Goal: Navigation & Orientation: Find specific page/section

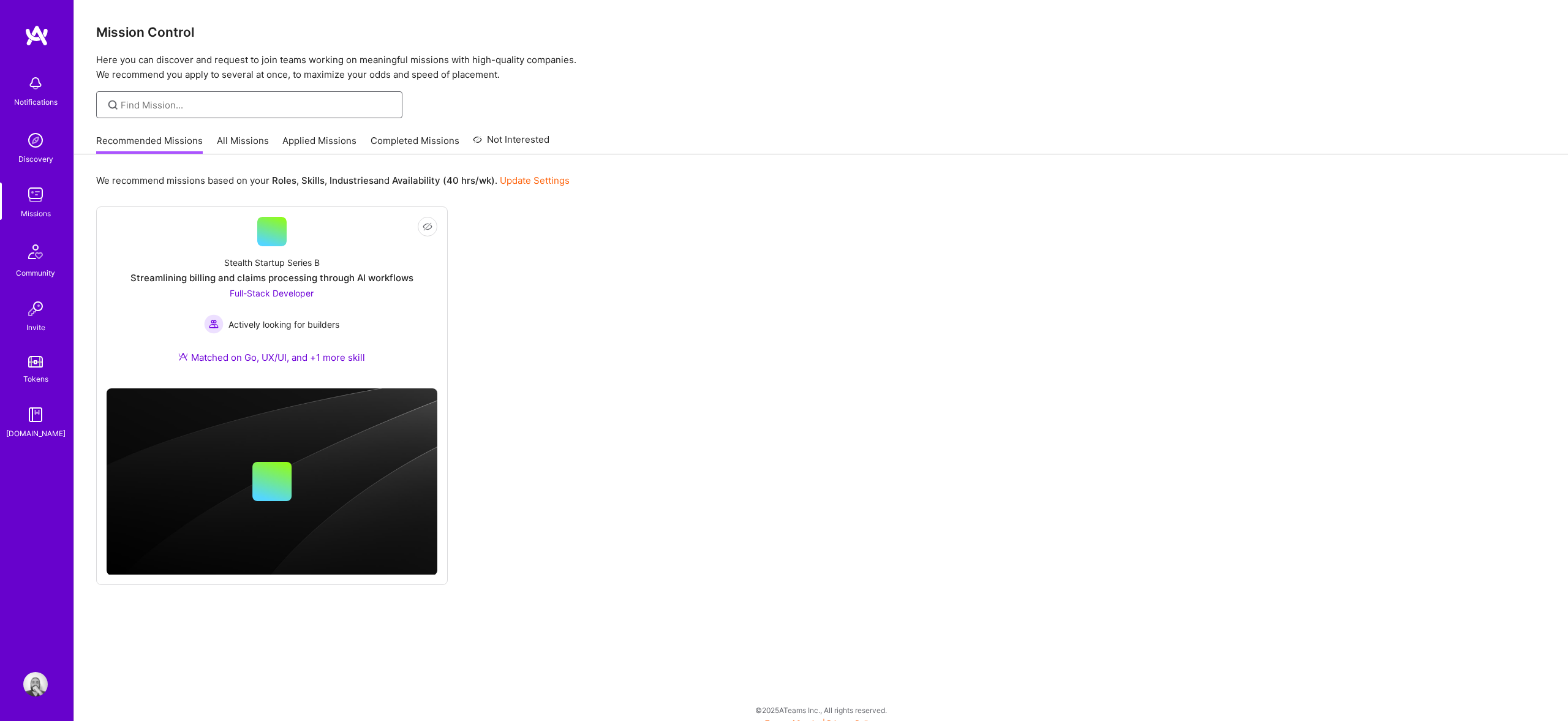
click at [268, 103] on input at bounding box center [256, 104] width 273 height 13
click at [242, 134] on link "All Missions" at bounding box center [242, 144] width 52 height 20
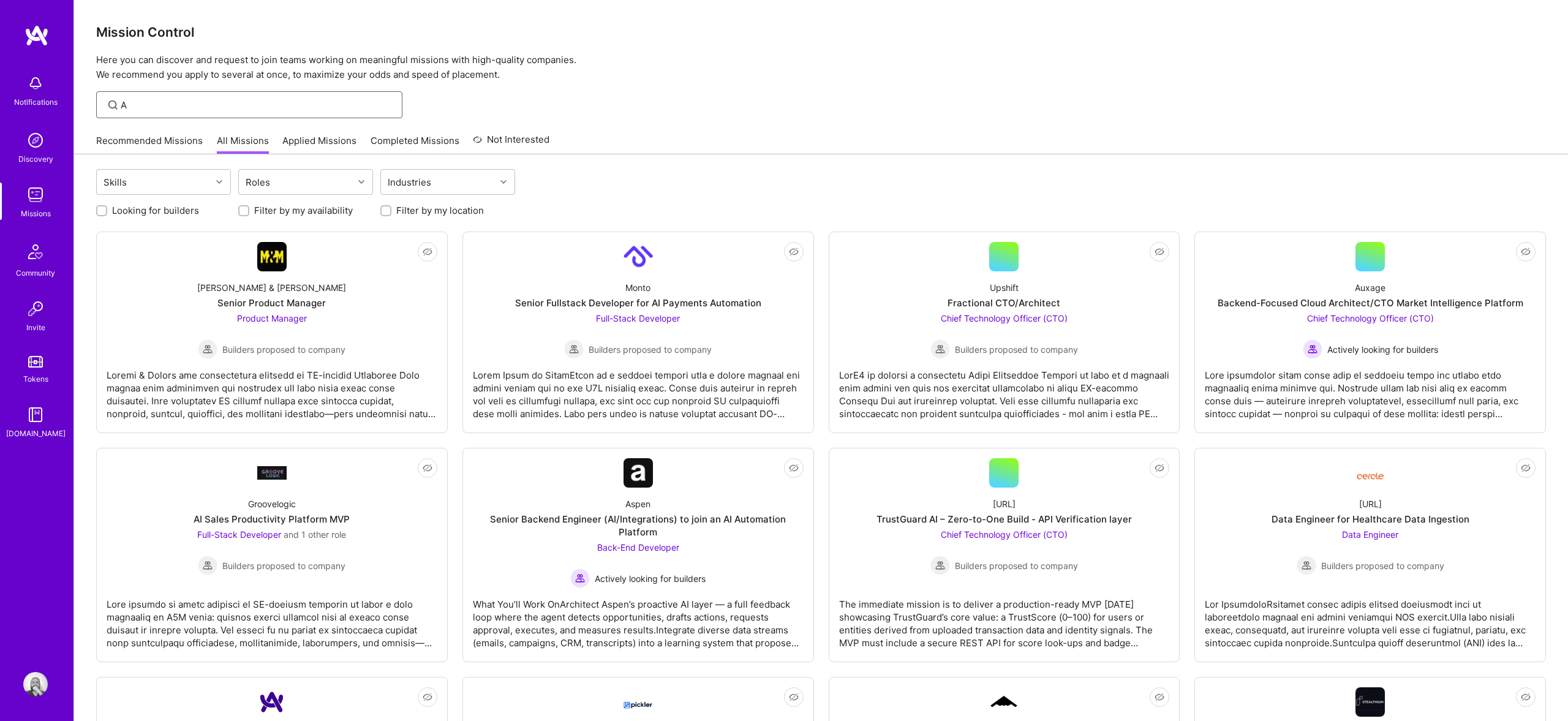
click at [199, 102] on input "A" at bounding box center [256, 104] width 273 height 13
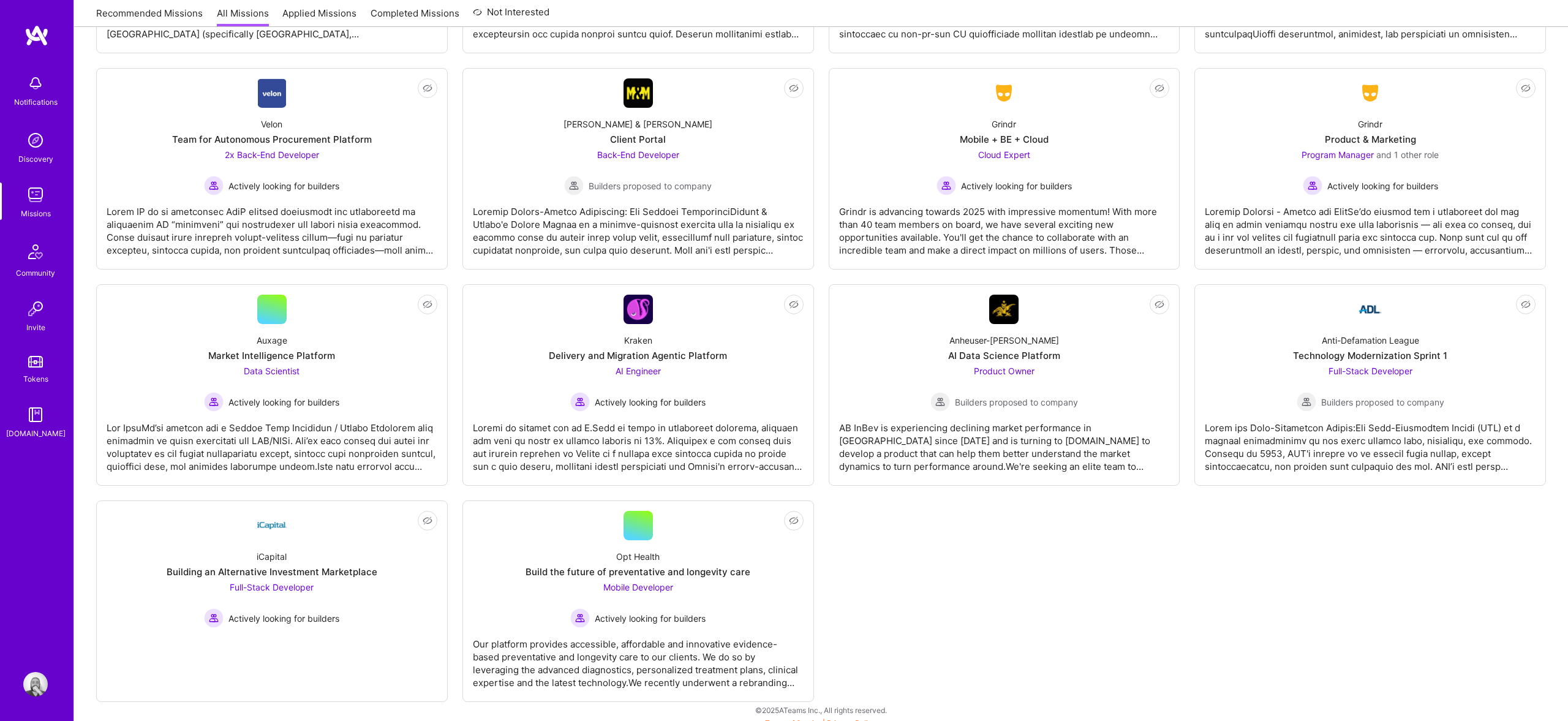
scroll to position [2158, 0]
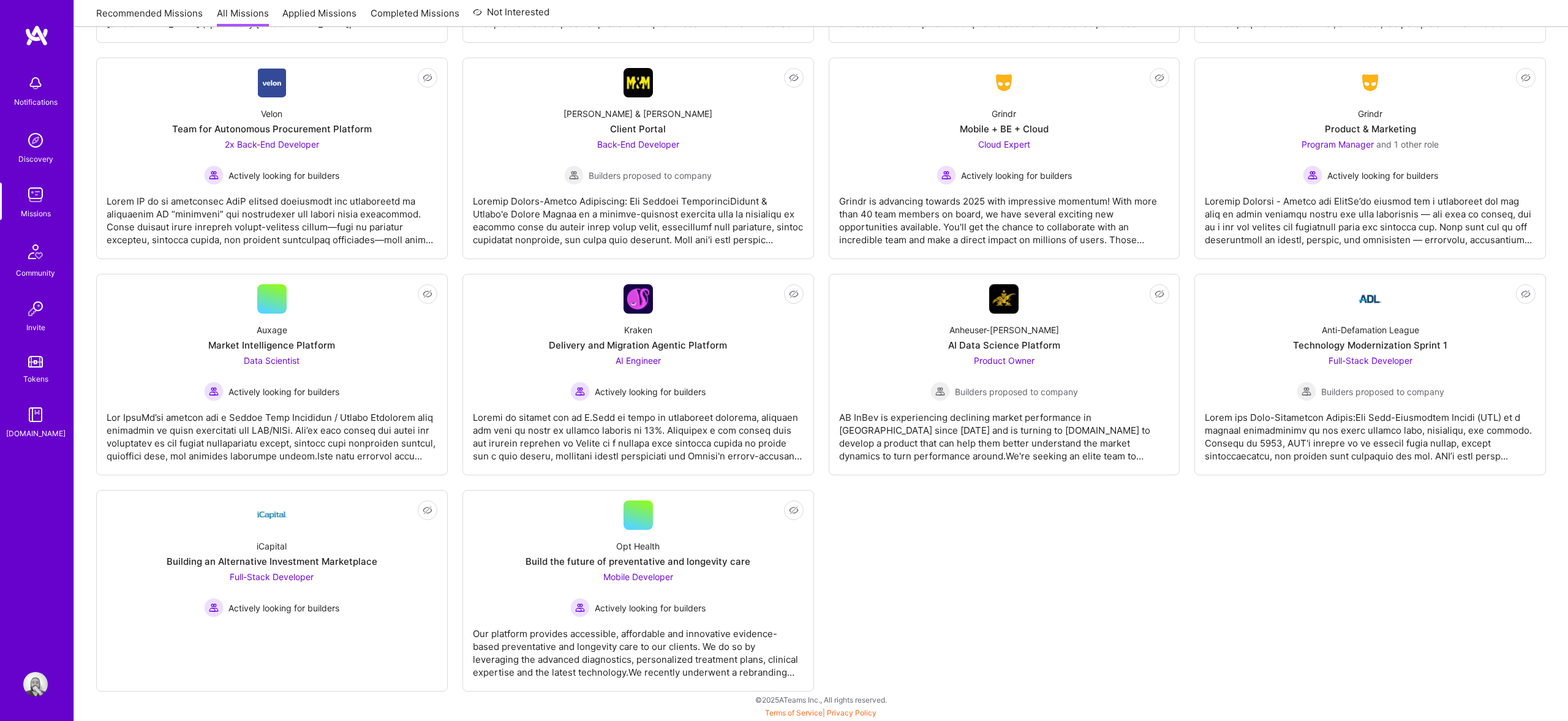
drag, startPoint x: 1012, startPoint y: 546, endPoint x: 1008, endPoint y: 534, distance: 12.6
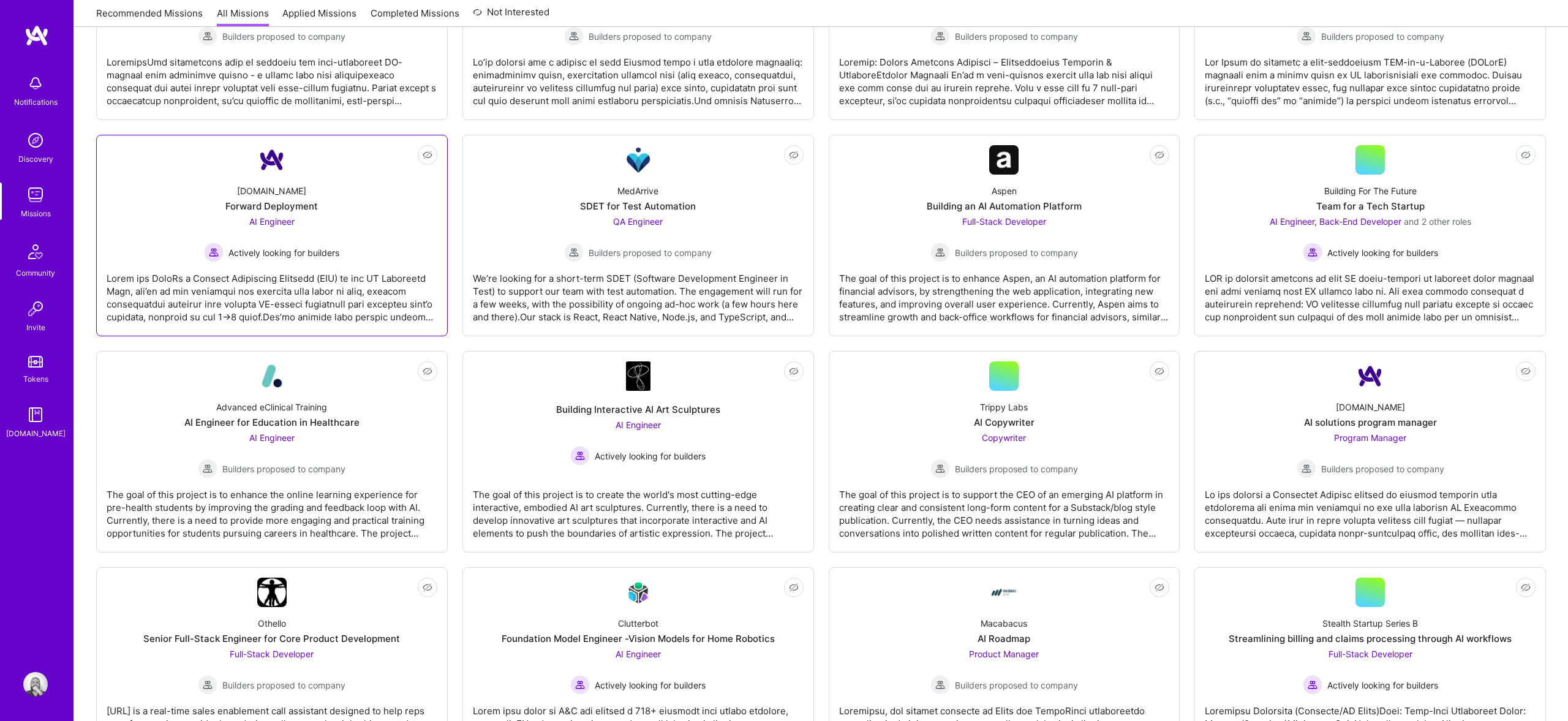
scroll to position [0, 0]
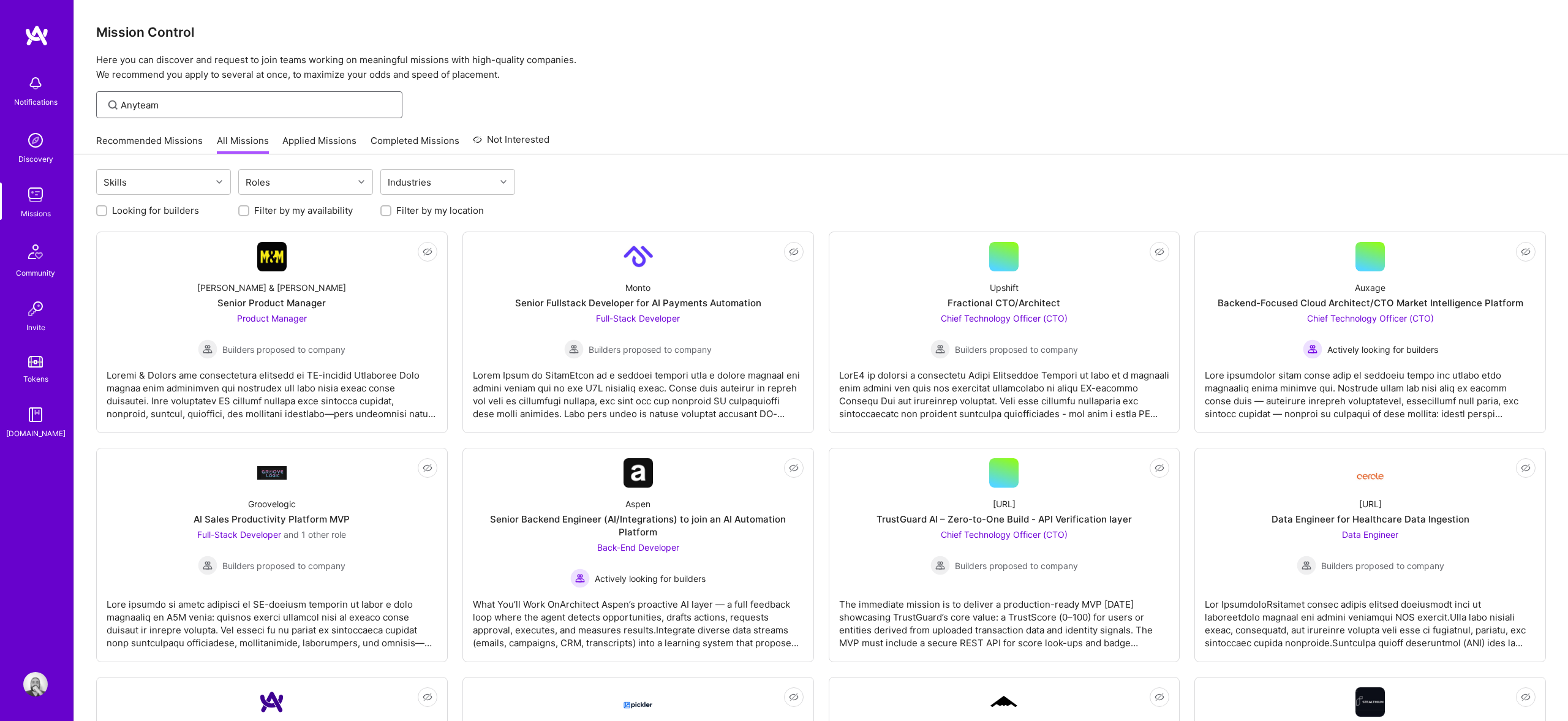
click at [180, 109] on input "Anyteam" at bounding box center [256, 104] width 273 height 13
type input "A"
type input "Anyteam"
click at [31, 677] on img at bounding box center [35, 683] width 24 height 24
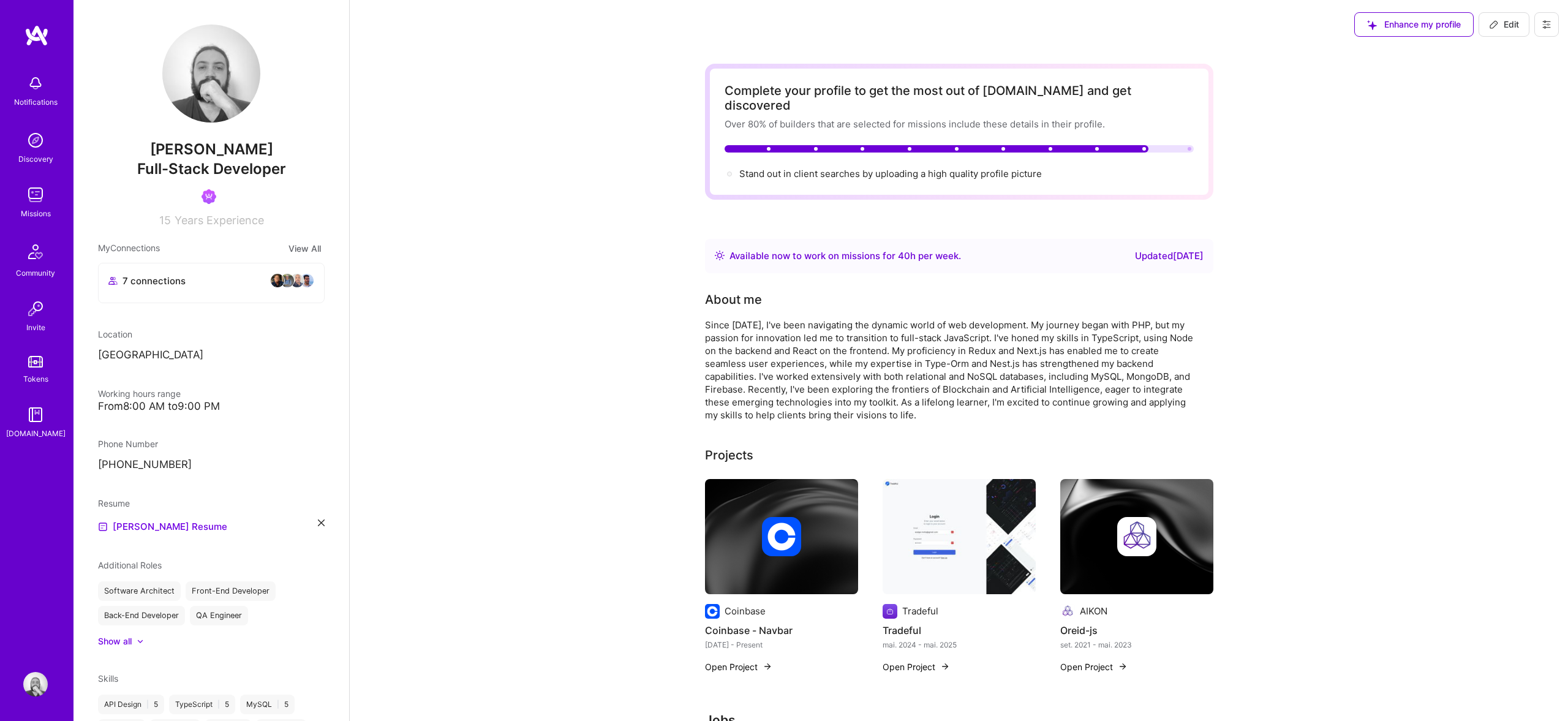
click at [1549, 30] on button at bounding box center [1547, 24] width 24 height 24
click at [1504, 117] on button "Log Out" at bounding box center [1513, 115] width 92 height 31
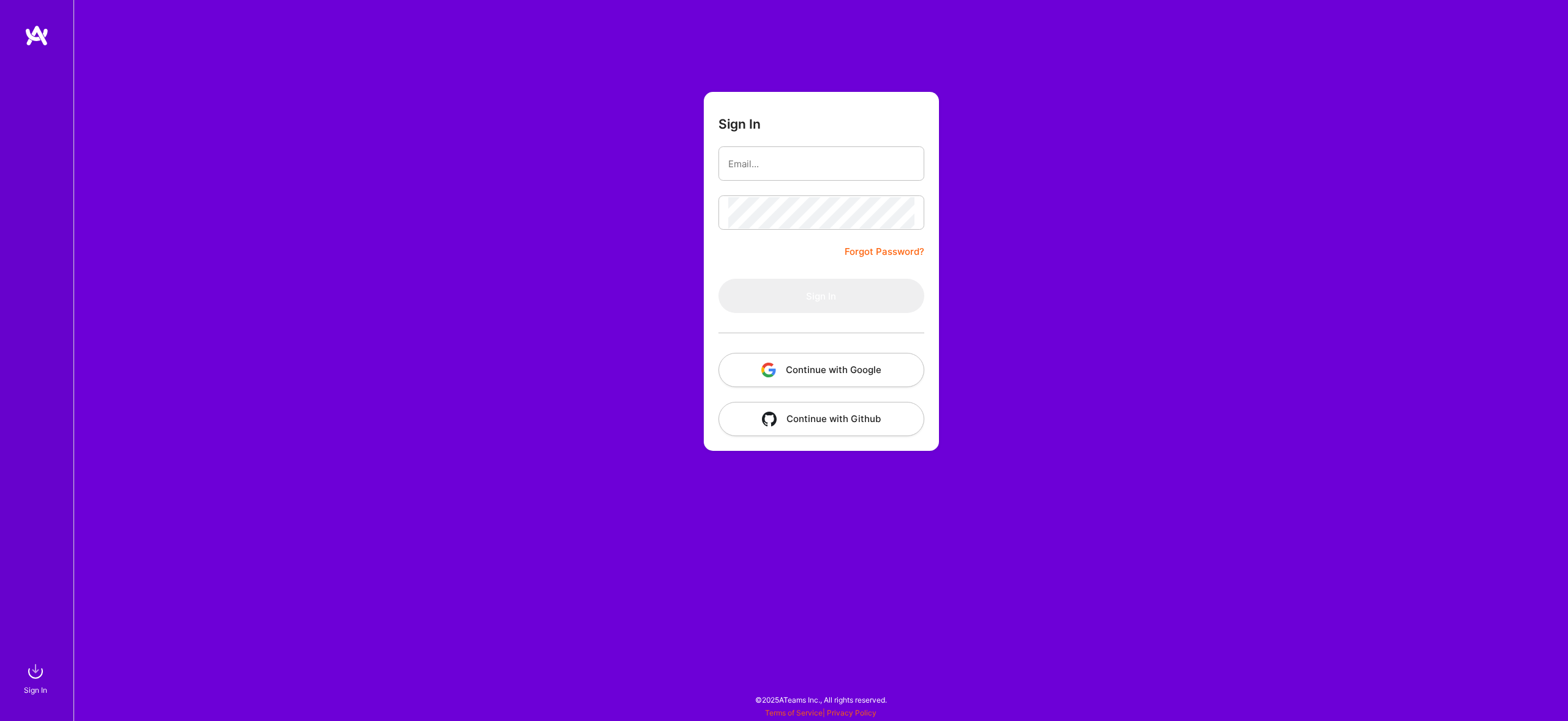
click at [819, 375] on button "Continue with Google" at bounding box center [821, 370] width 206 height 34
